Goal: Information Seeking & Learning: Learn about a topic

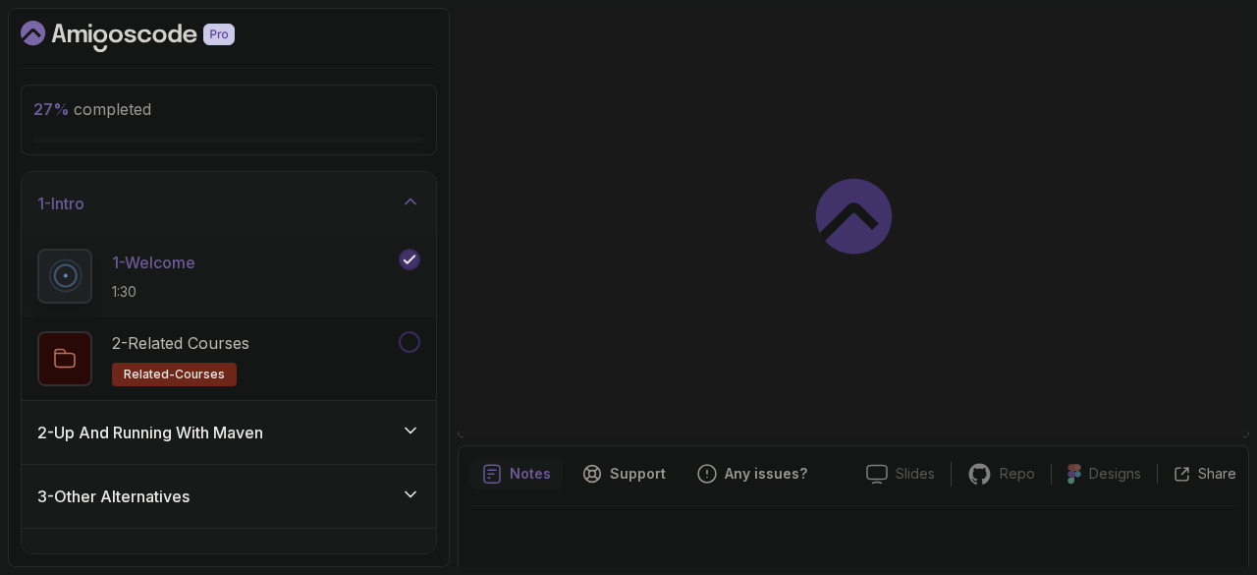
scroll to position [185, 0]
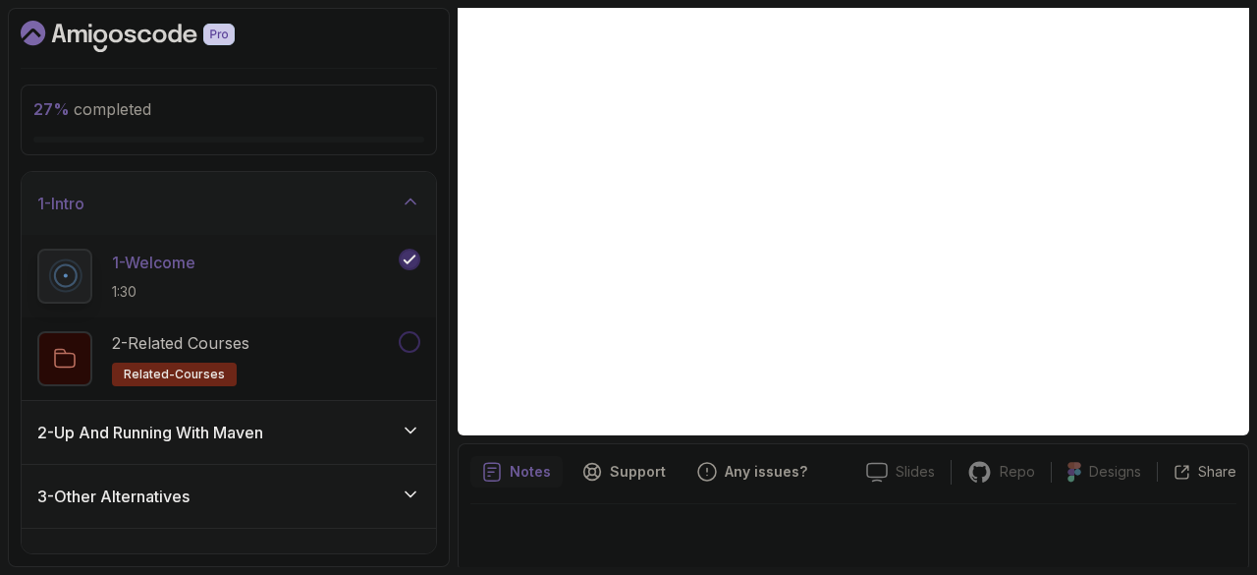
click at [327, 414] on div "2 - Up And Running With [PERSON_NAME]" at bounding box center [229, 432] width 415 height 63
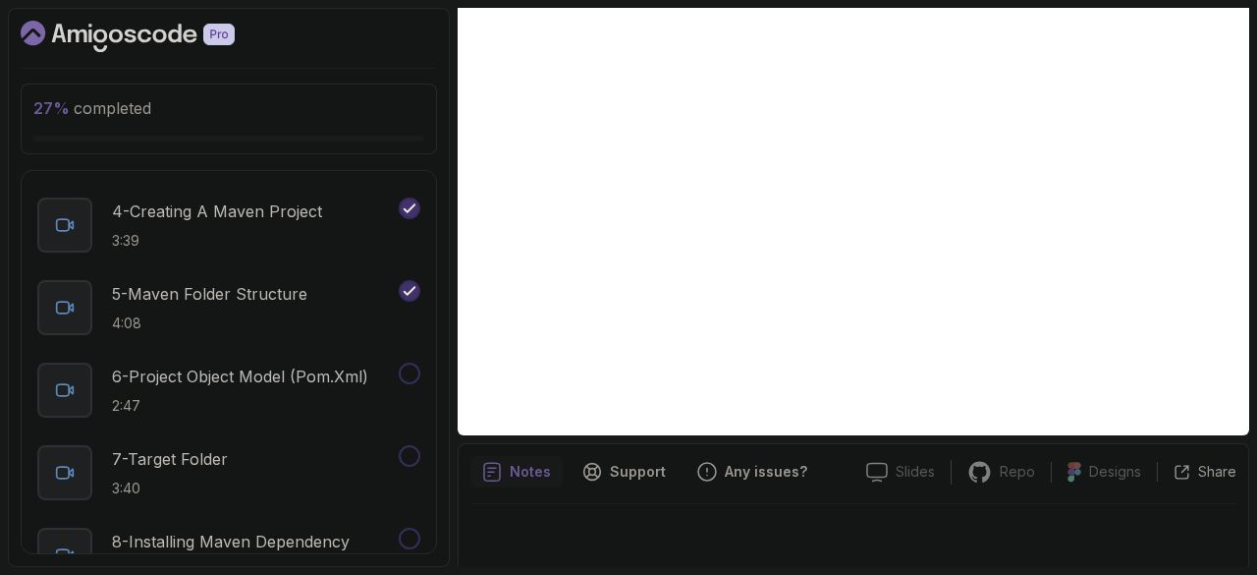
scroll to position [363, 0]
click at [284, 362] on div "6 - Project Object Model (pom.xml) 2:47" at bounding box center [216, 389] width 358 height 55
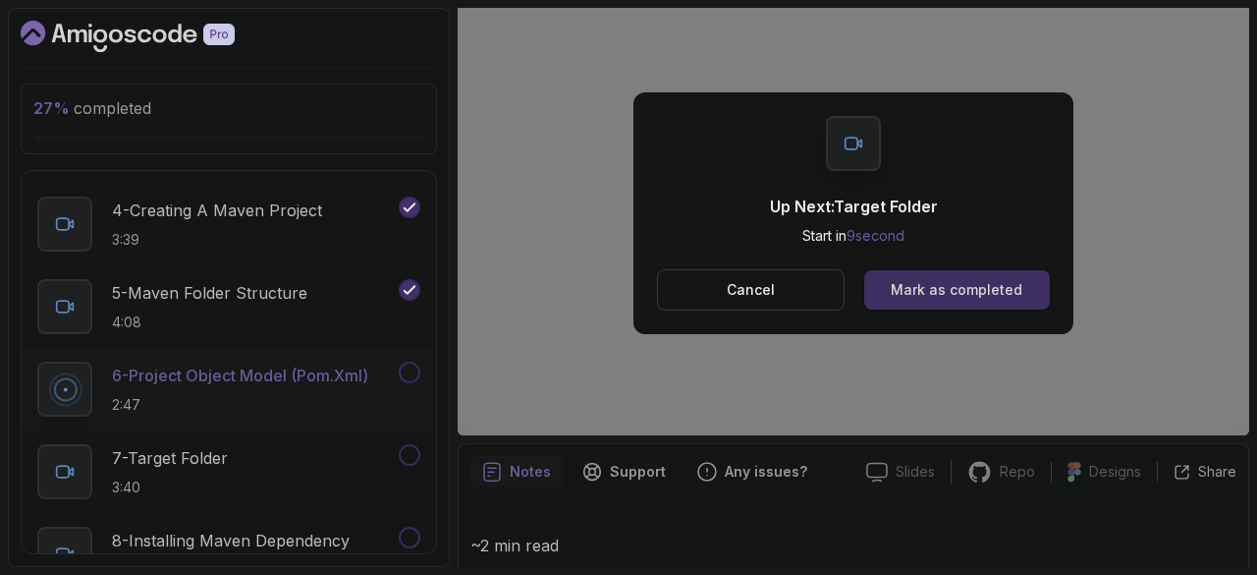
click at [998, 289] on div "Mark as completed" at bounding box center [957, 290] width 132 height 20
